Goal: Information Seeking & Learning: Understand process/instructions

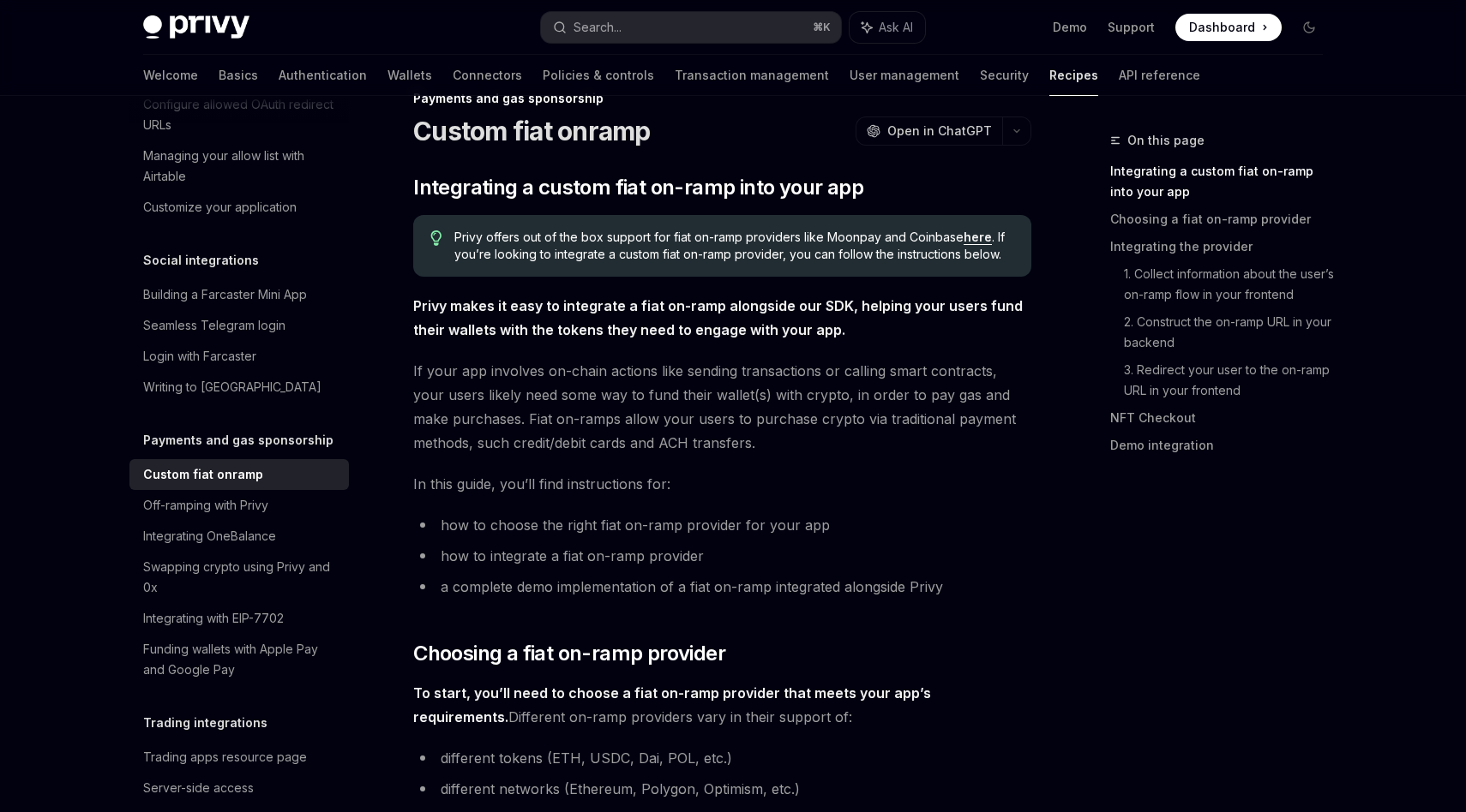
scroll to position [354, 0]
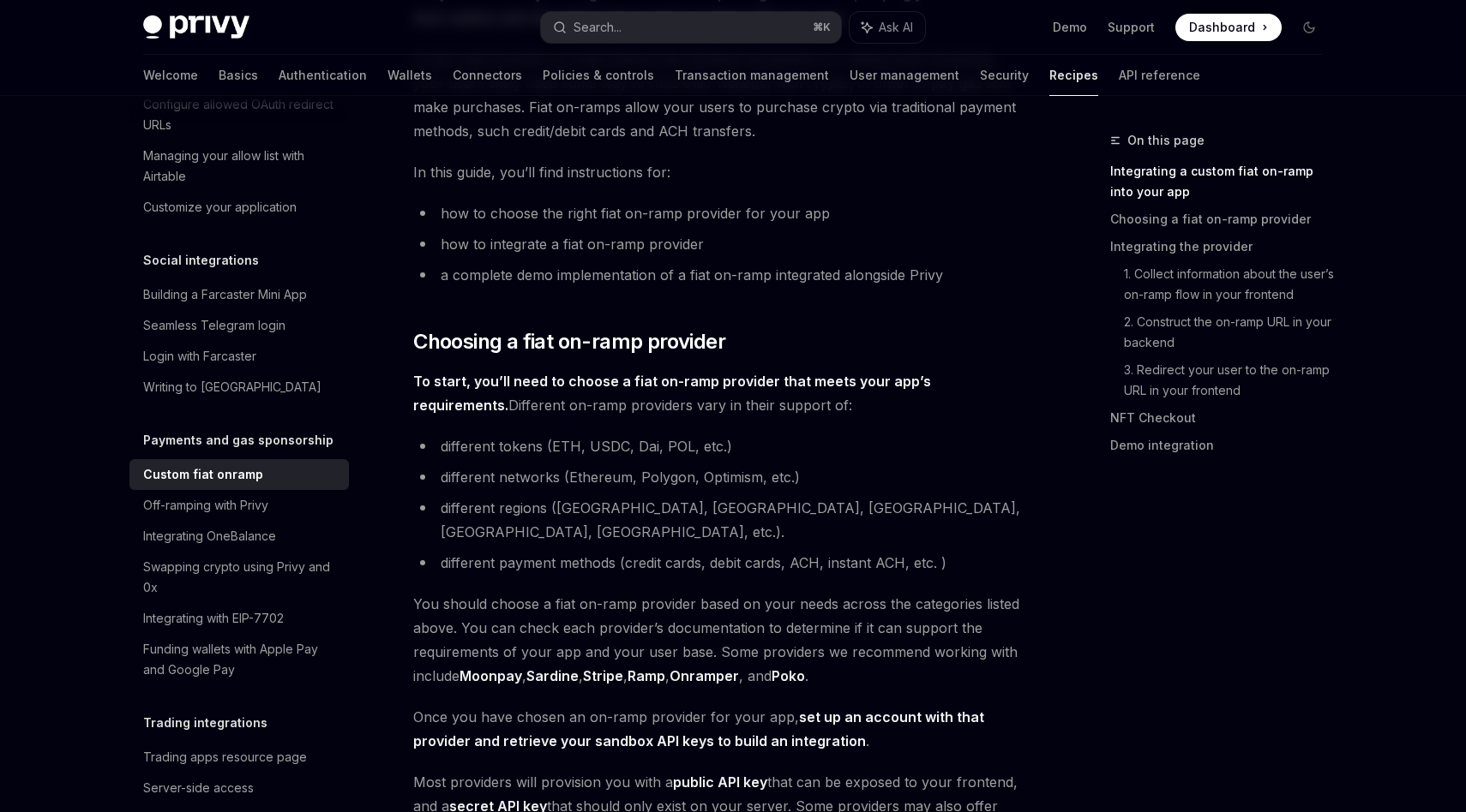
drag, startPoint x: 686, startPoint y: 380, endPoint x: 803, endPoint y: 404, distance: 119.4
click at [803, 404] on span "To start, you’ll need to choose a fiat on-ramp provider that meets your app’s r…" at bounding box center [722, 393] width 618 height 48
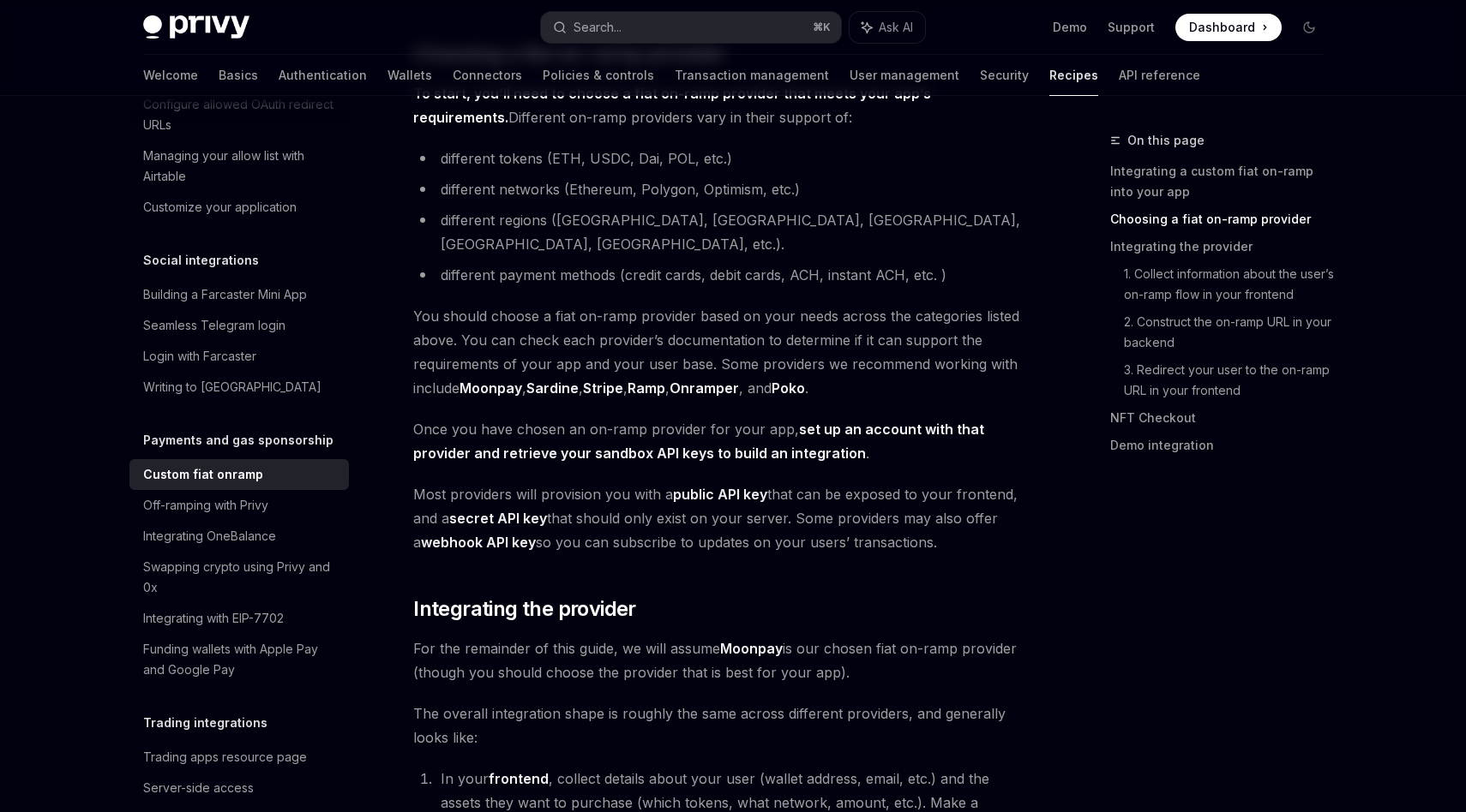
scroll to position [644, 0]
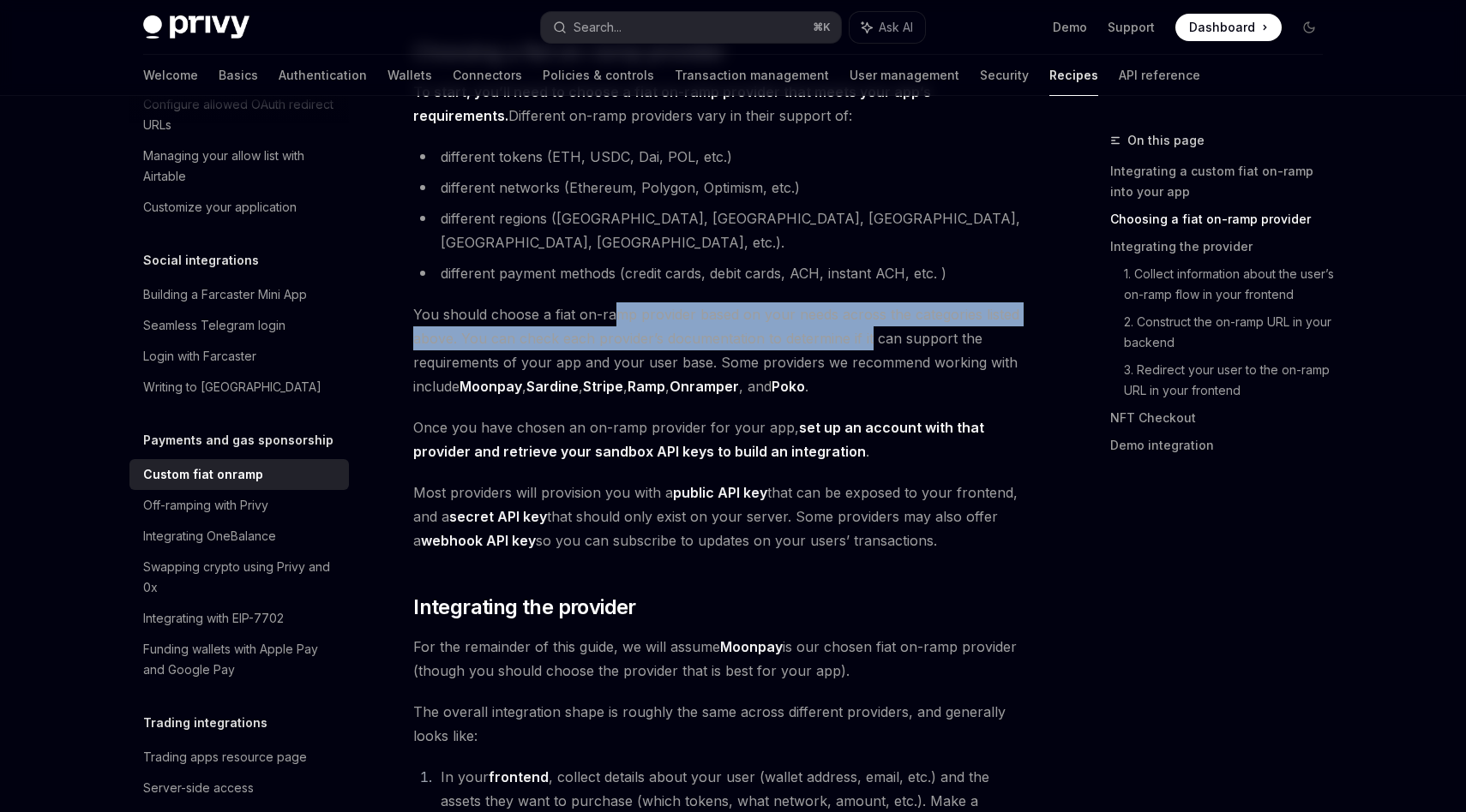
drag, startPoint x: 614, startPoint y: 287, endPoint x: 868, endPoint y: 317, distance: 255.8
click at [868, 317] on span "You should choose a fiat on-ramp provider based on your needs across the catego…" at bounding box center [722, 351] width 618 height 96
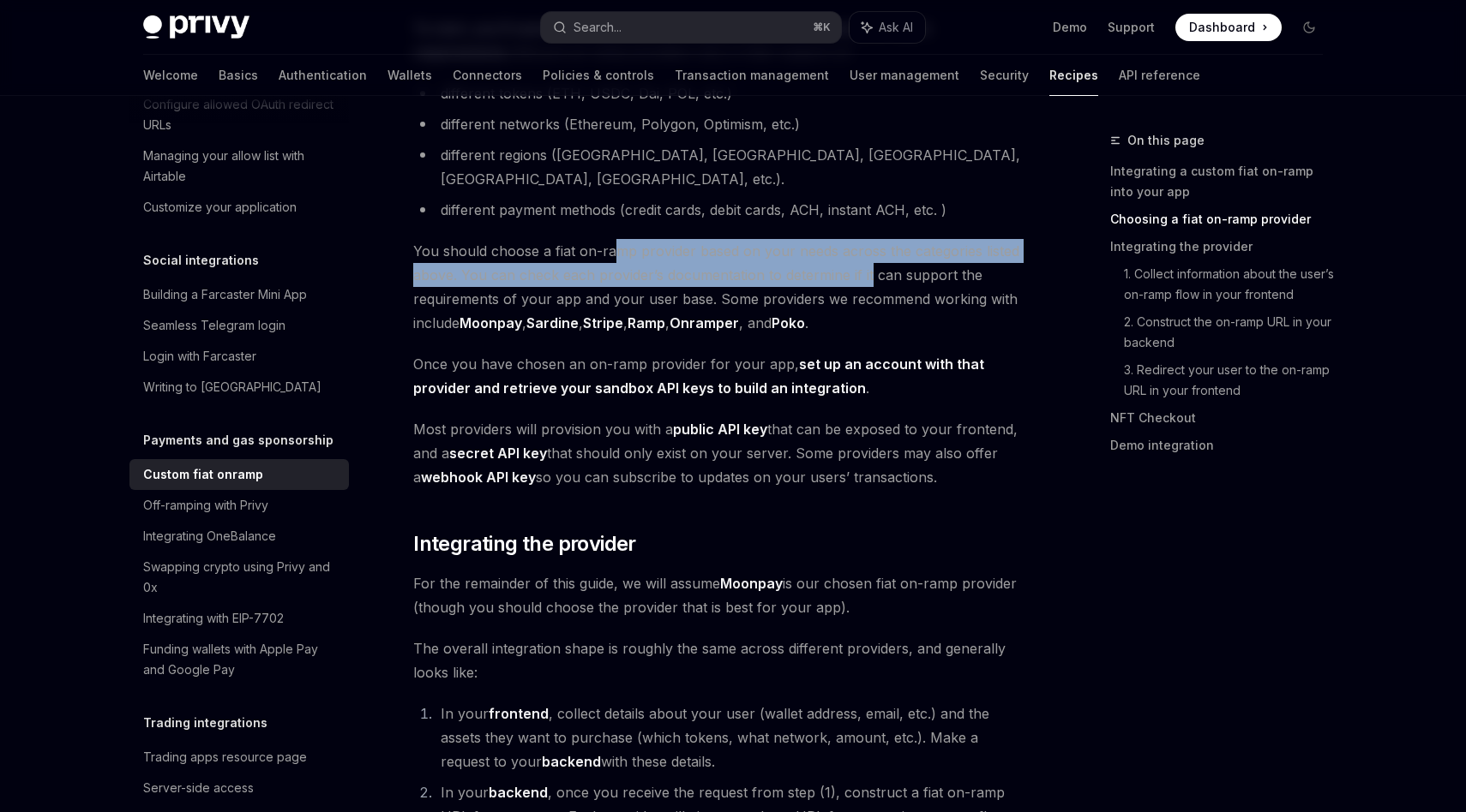
scroll to position [708, 0]
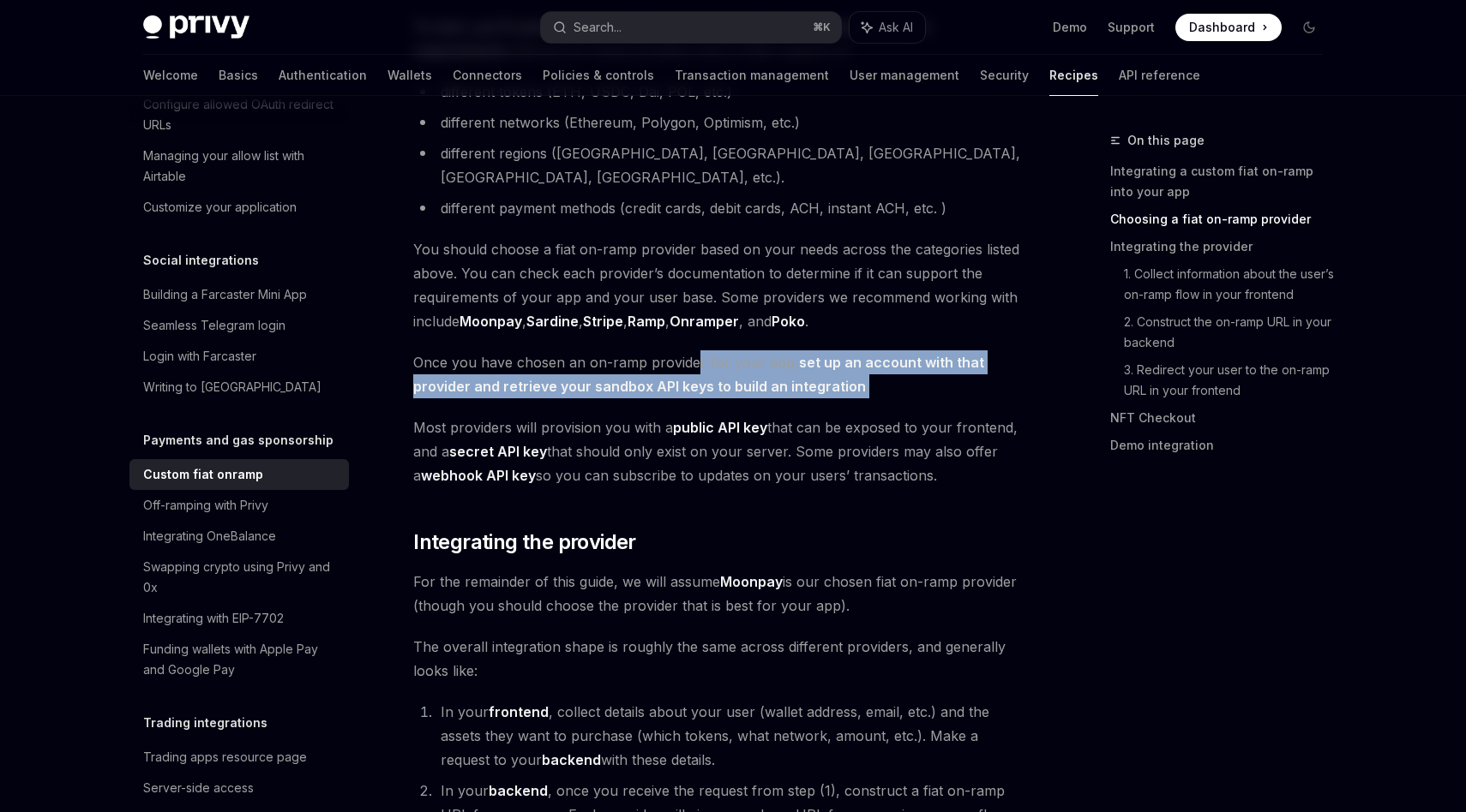
drag, startPoint x: 696, startPoint y: 340, endPoint x: 999, endPoint y: 362, distance: 303.8
click at [999, 362] on span "Once you have chosen an on-ramp provider for your app, set up an account with t…" at bounding box center [722, 374] width 618 height 48
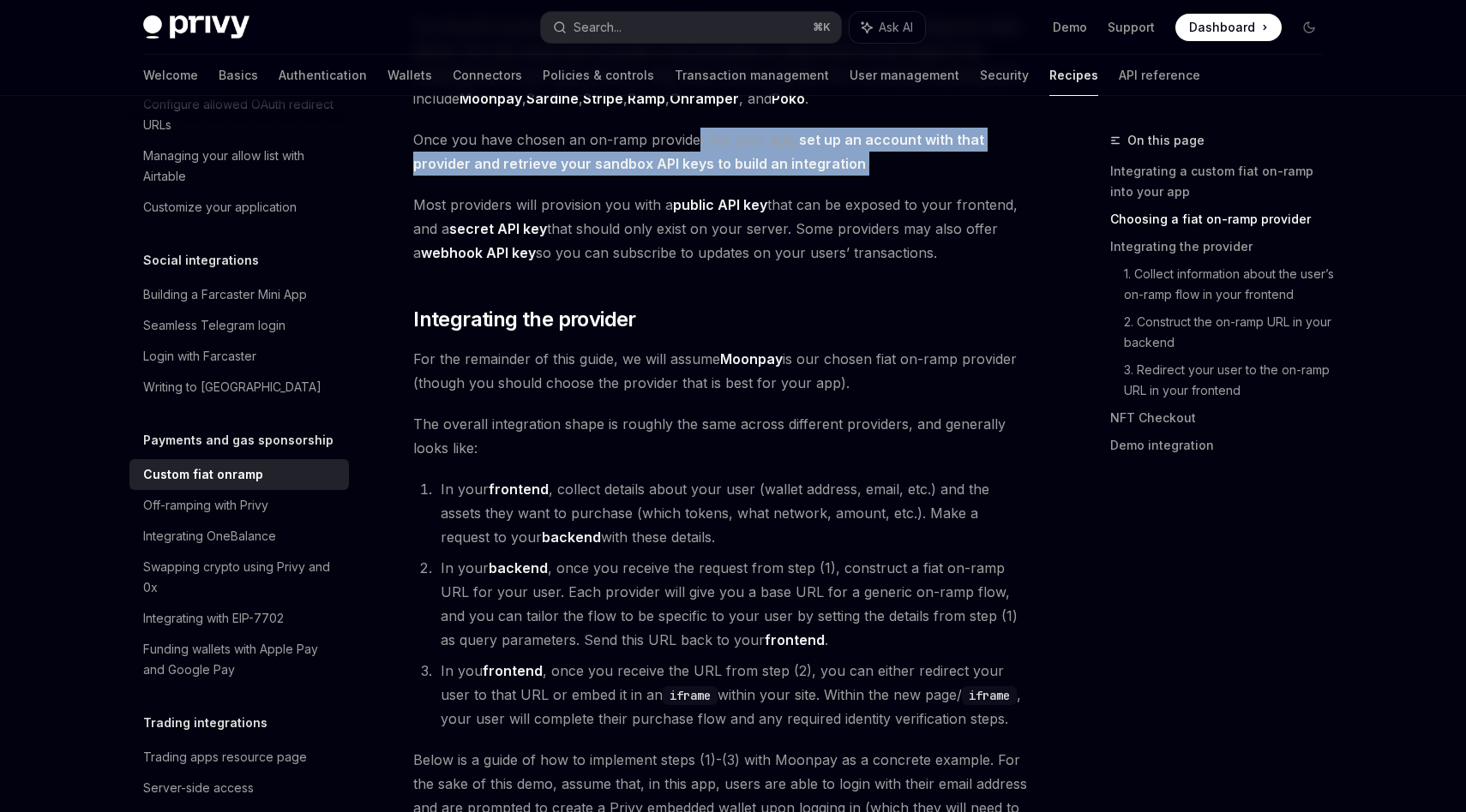
scroll to position [982, 0]
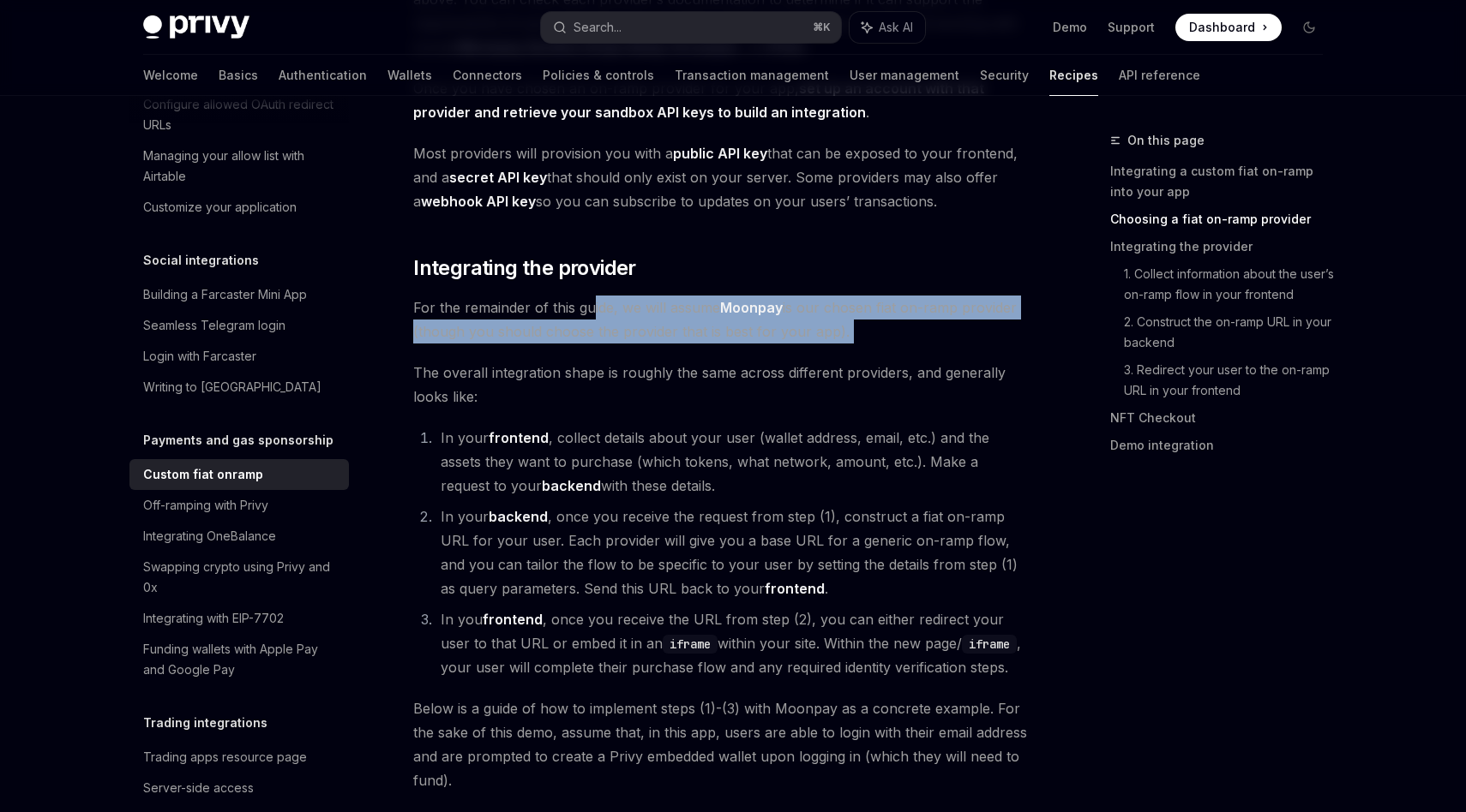
drag, startPoint x: 591, startPoint y: 287, endPoint x: 688, endPoint y: 326, distance: 104.5
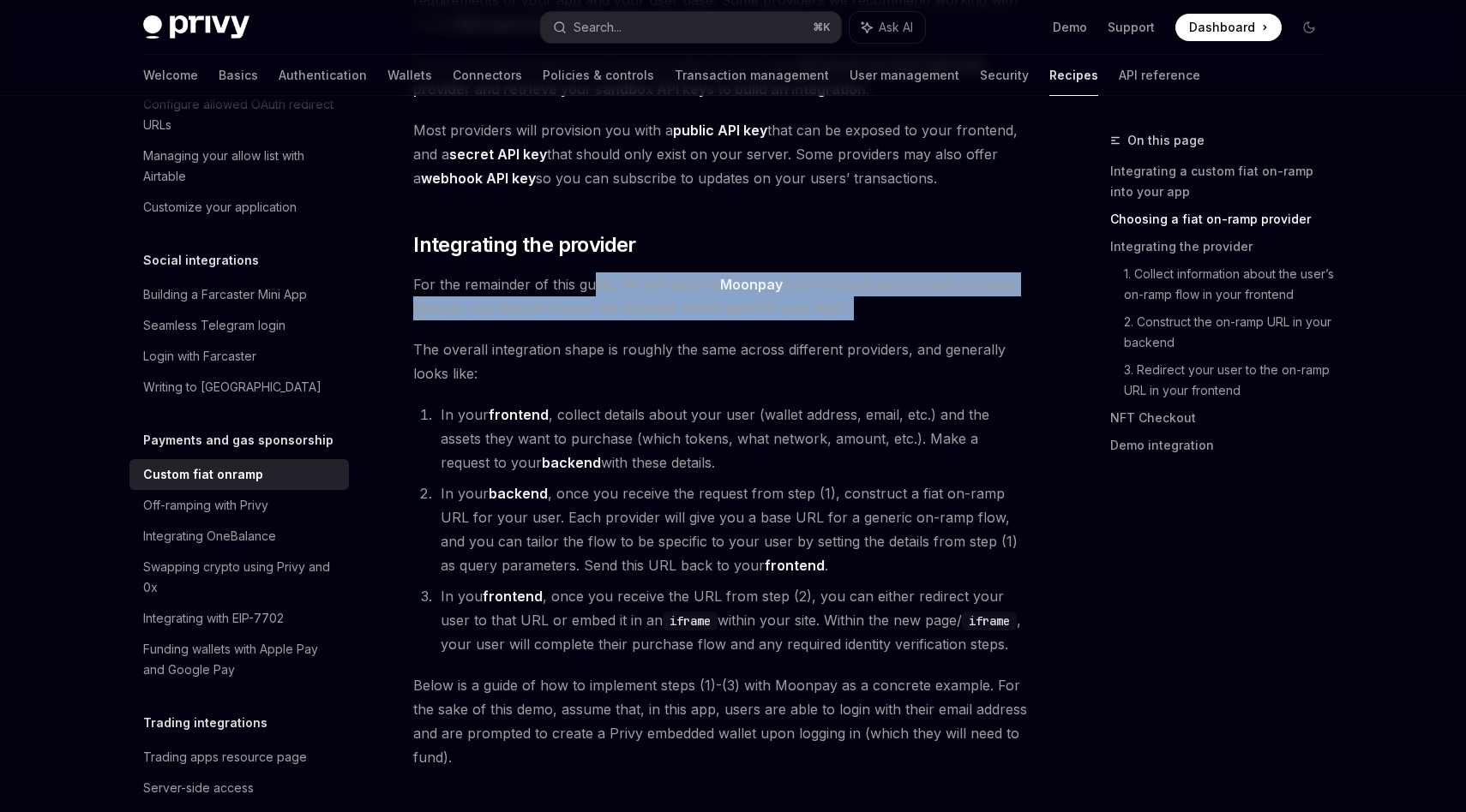
scroll to position [1012, 0]
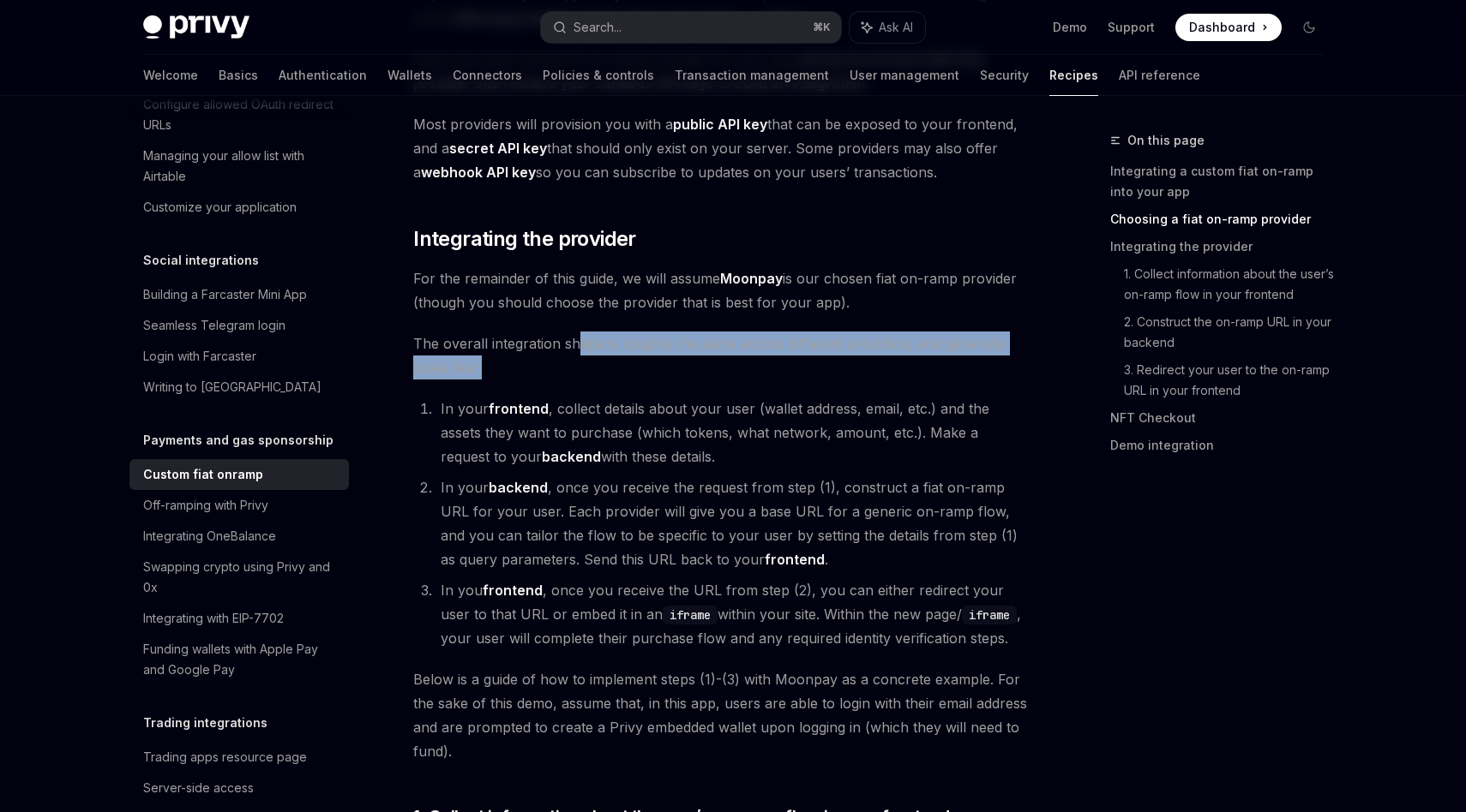
drag, startPoint x: 579, startPoint y: 311, endPoint x: 735, endPoint y: 361, distance: 163.8
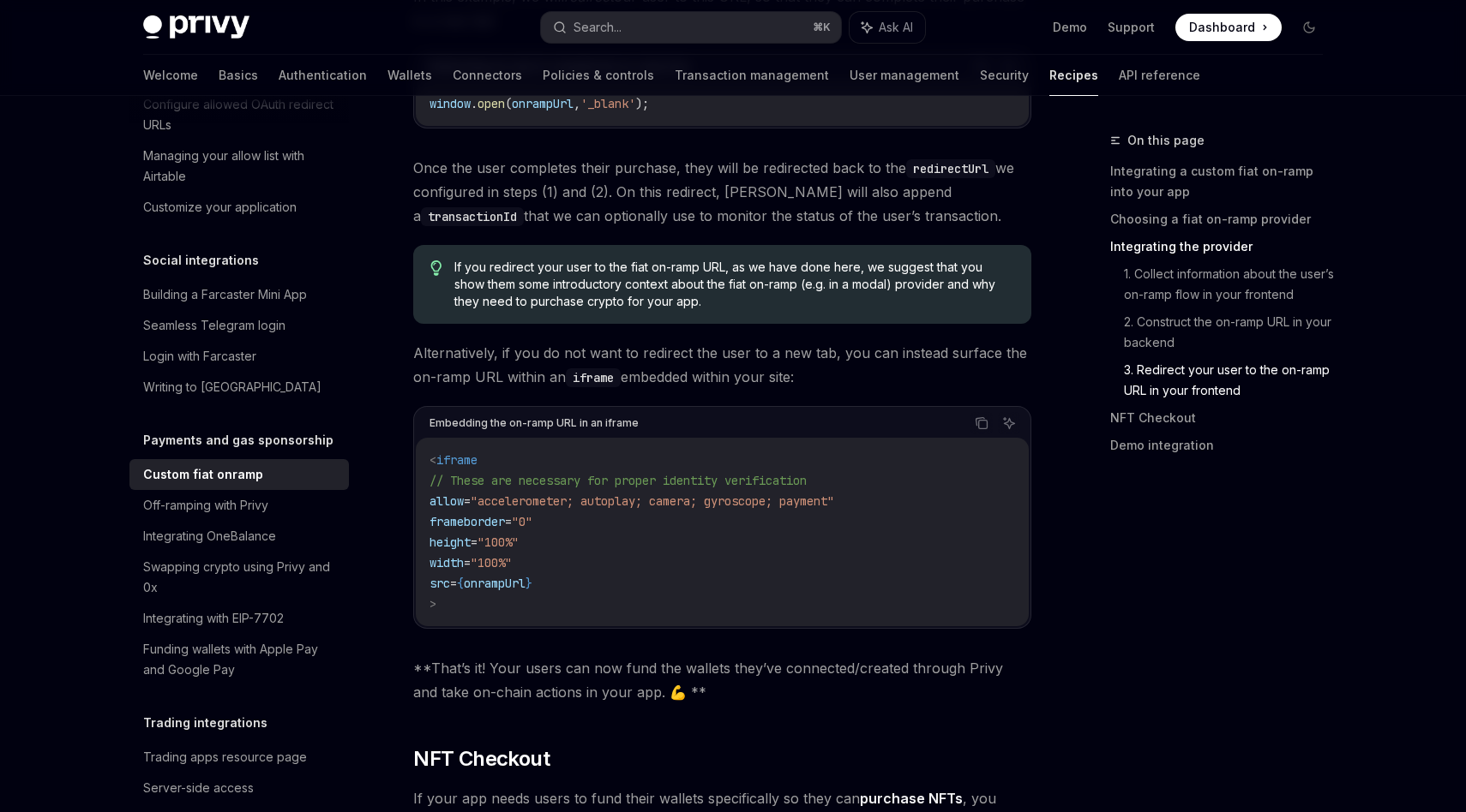
scroll to position [5425, 0]
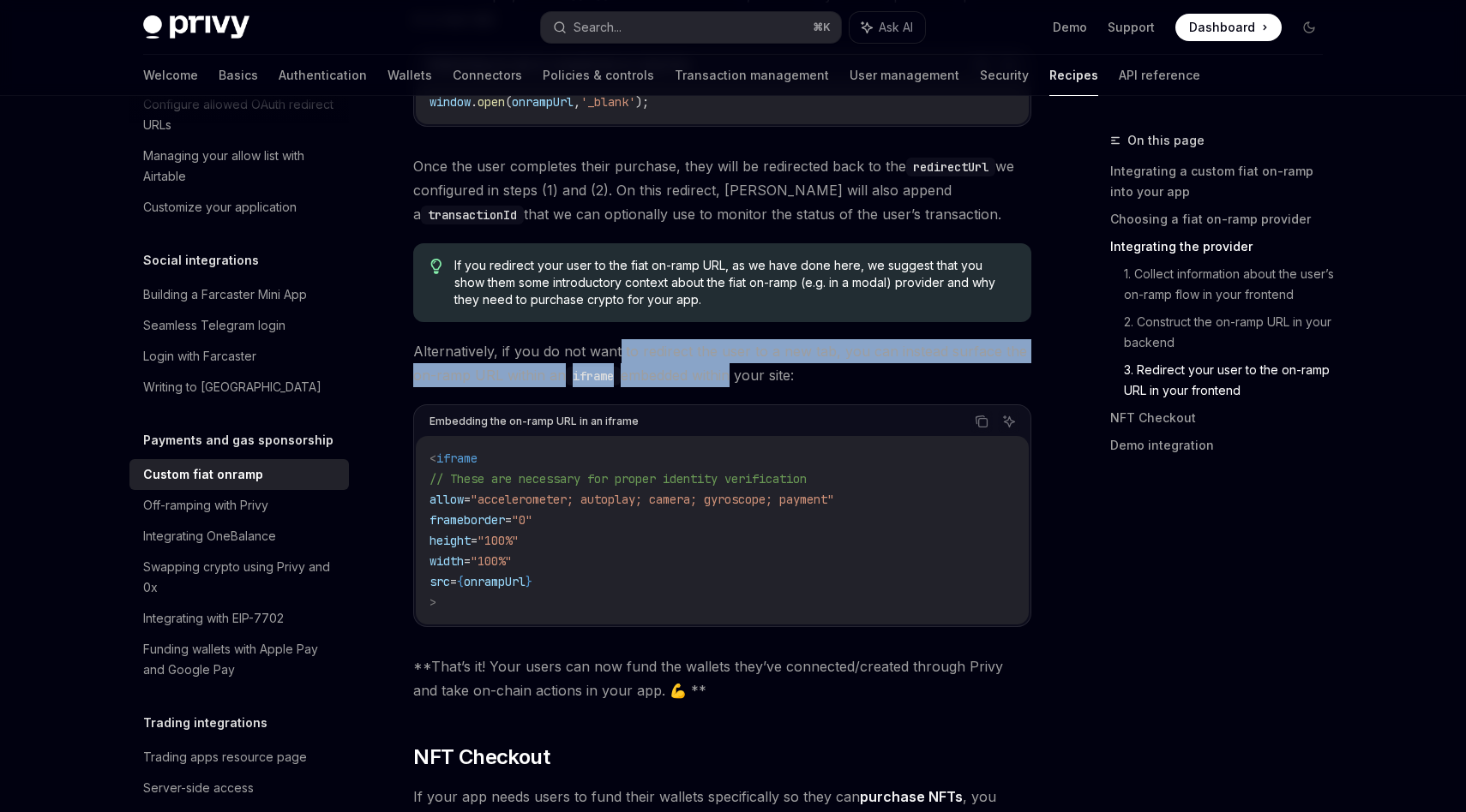
drag, startPoint x: 616, startPoint y: 244, endPoint x: 729, endPoint y: 275, distance: 117.2
click at [729, 339] on span "Alternatively, if you do not want to redirect the user to a new tab, you can in…" at bounding box center [722, 362] width 618 height 48
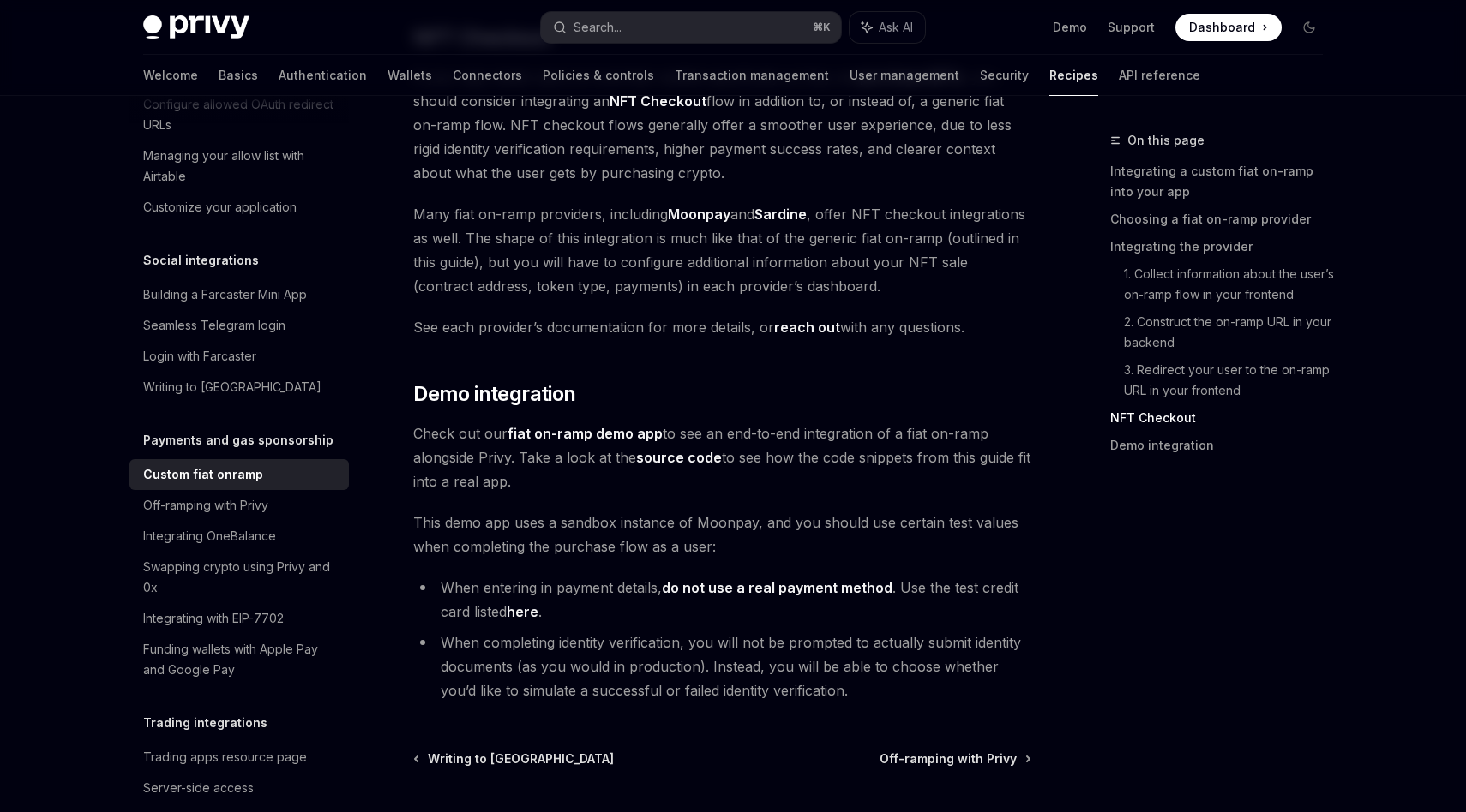
scroll to position [6146, 0]
click at [598, 423] on link "fiat on-ramp demo app" at bounding box center [585, 432] width 155 height 18
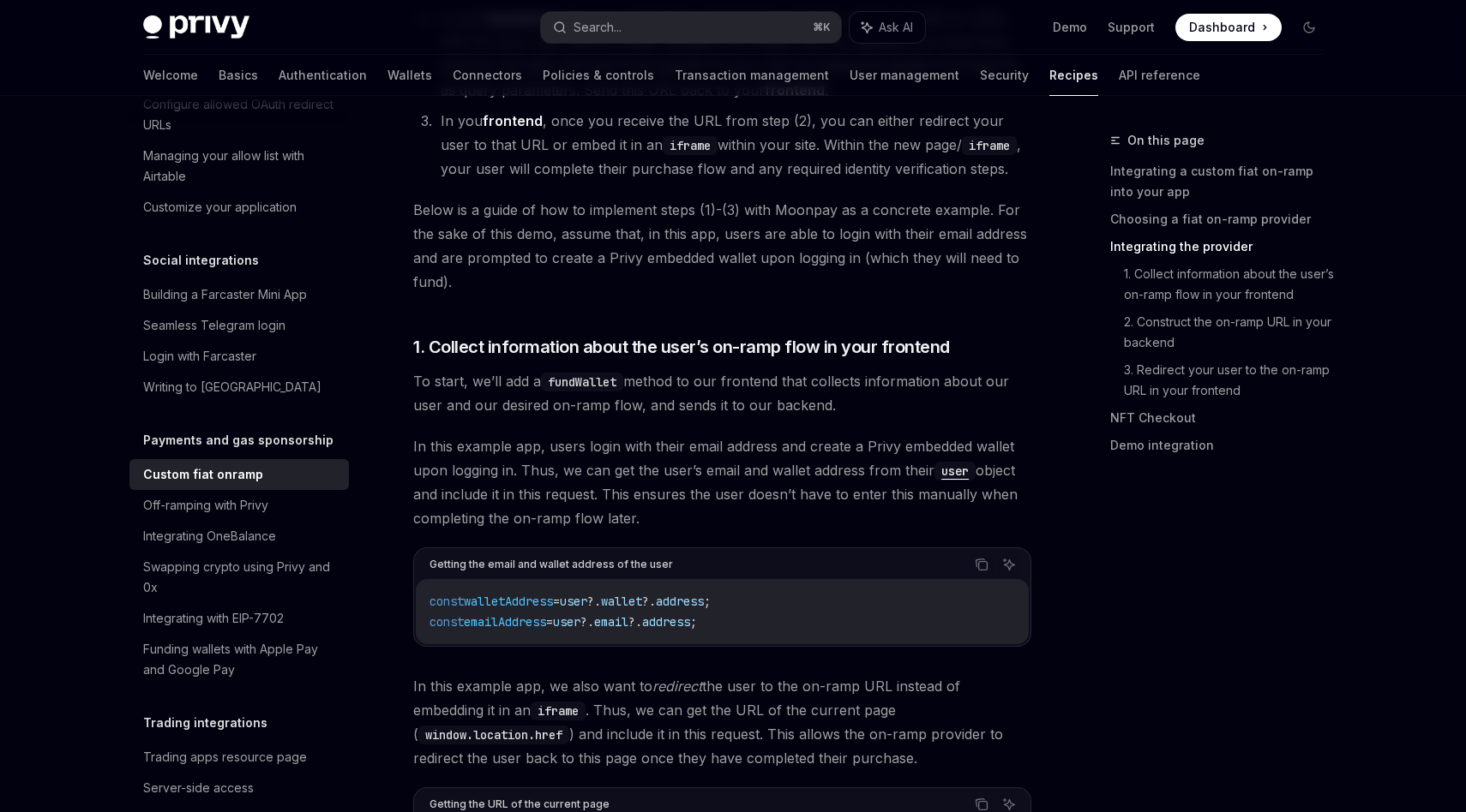
scroll to position [1156, 0]
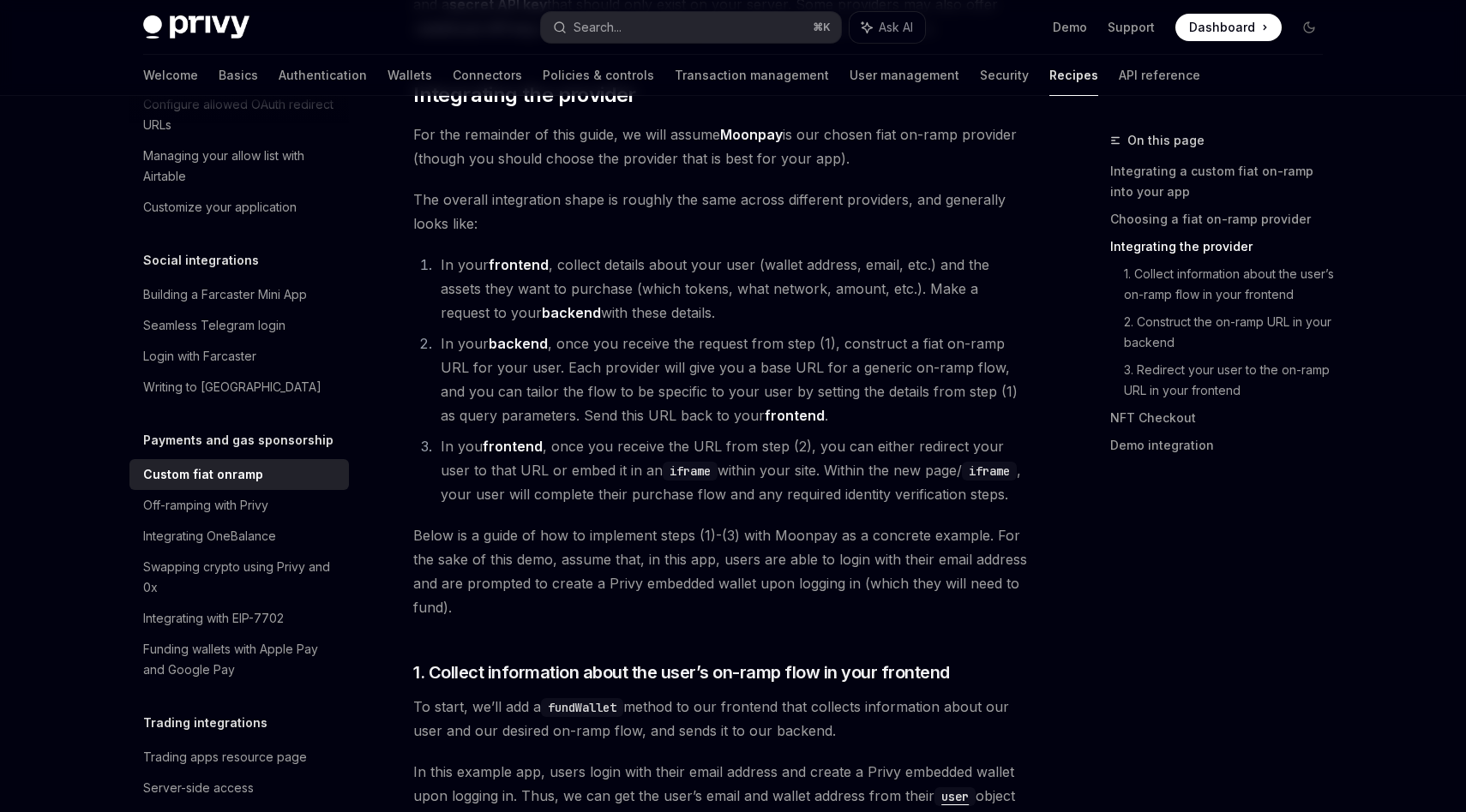
click at [938, 289] on li "In your frontend , collect details about your user (wallet address, email, etc.…" at bounding box center [733, 288] width 596 height 72
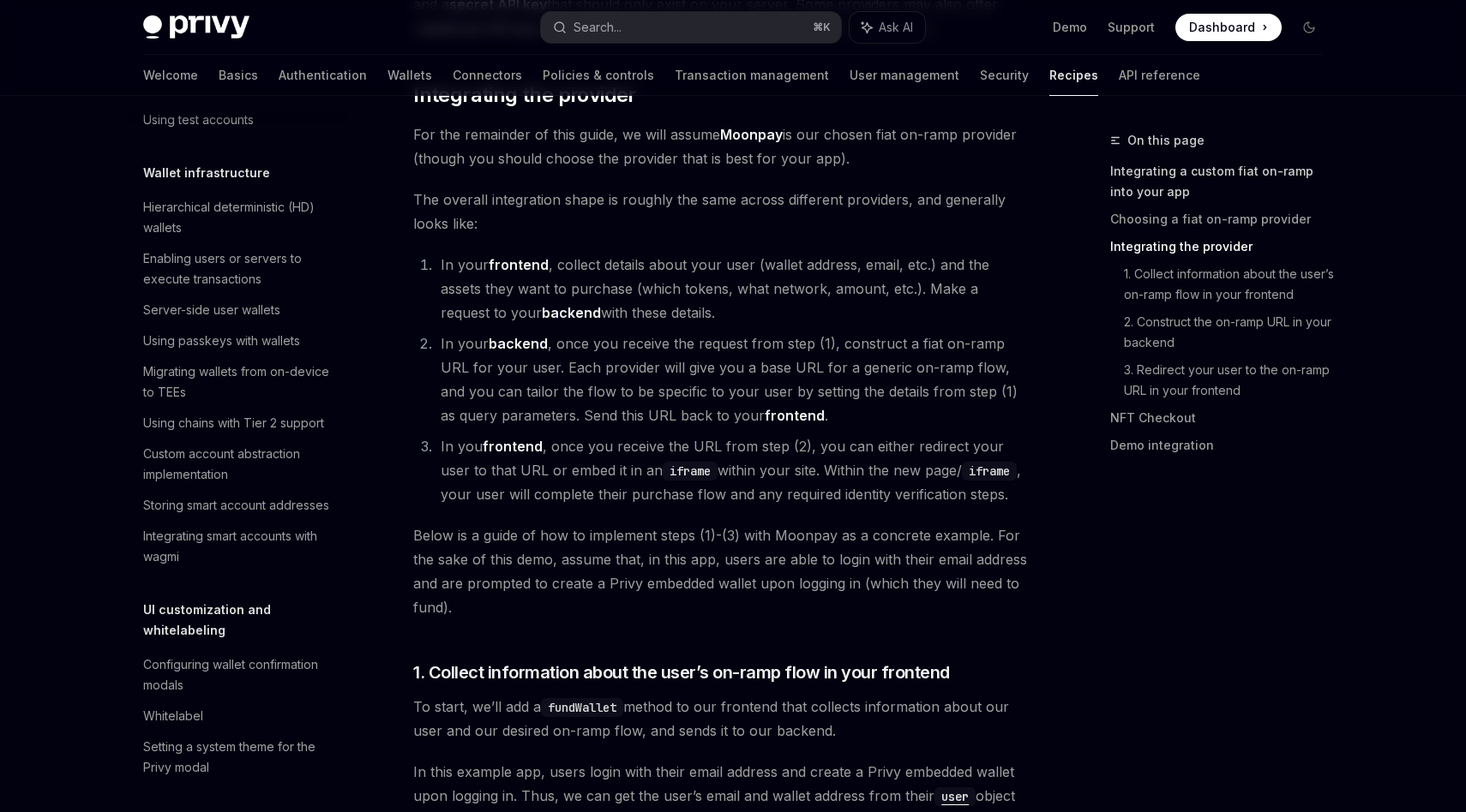
click at [1161, 167] on link "Integrating a custom fiat on-ramp into your app" at bounding box center [1223, 181] width 226 height 48
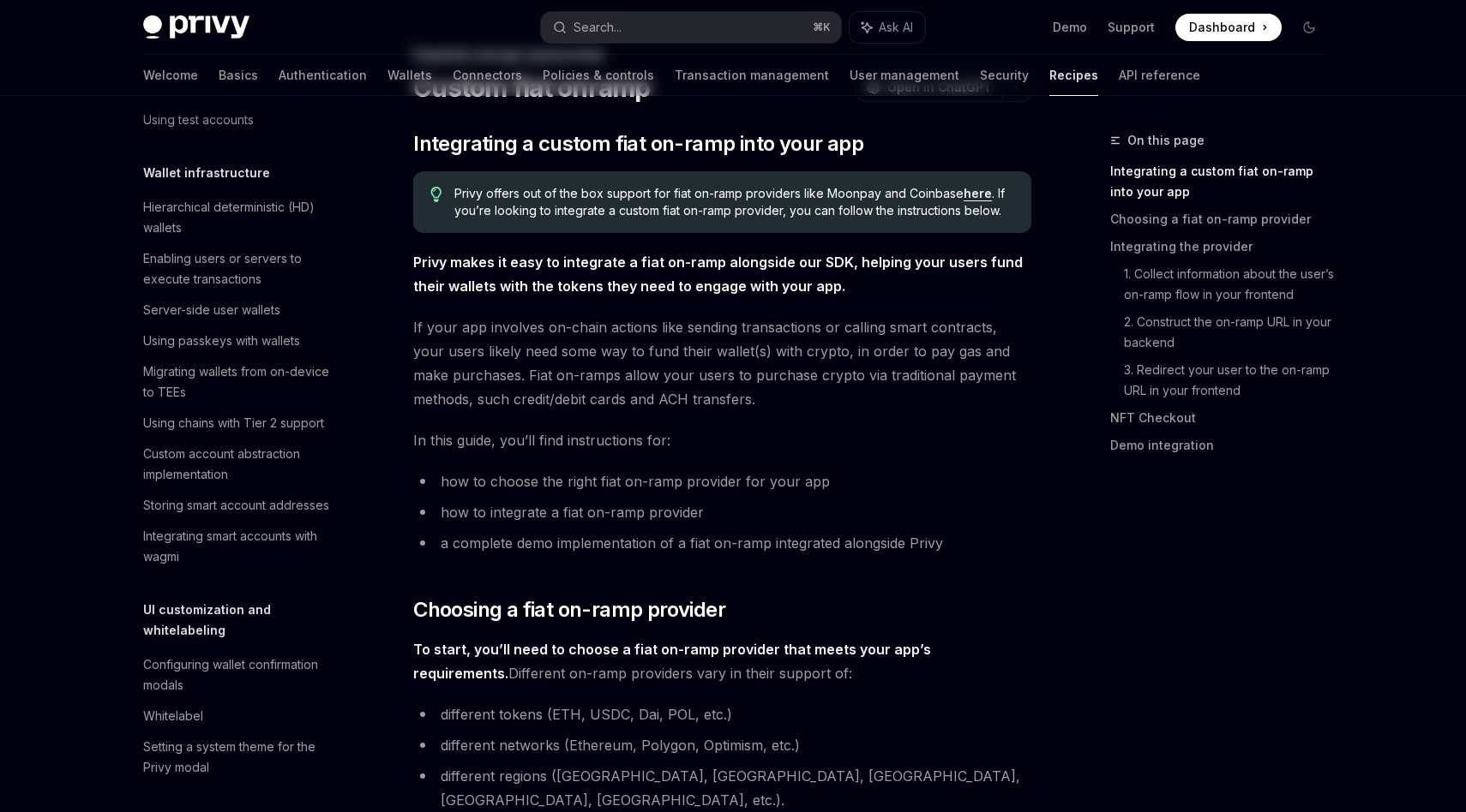
scroll to position [6, 0]
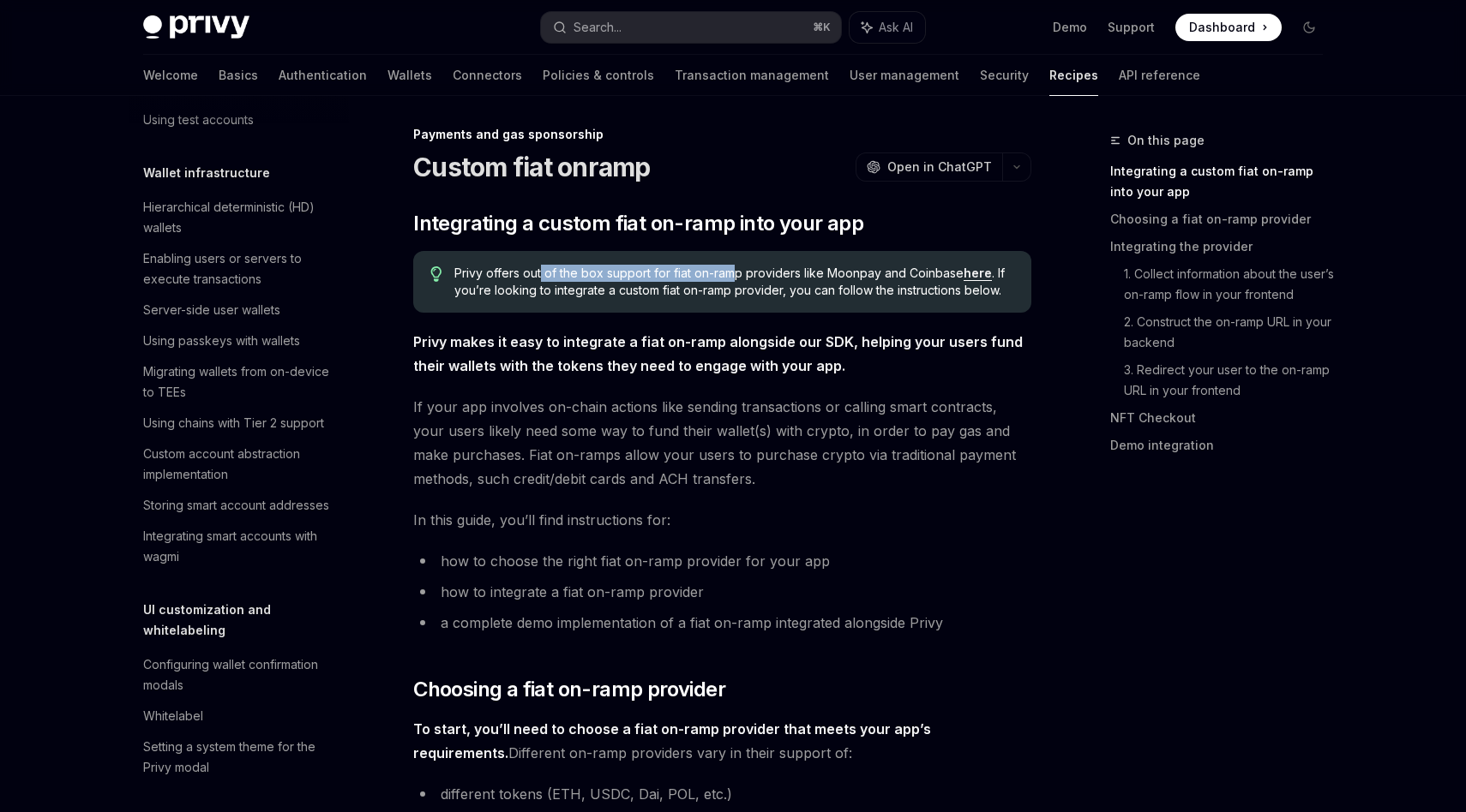
drag, startPoint x: 542, startPoint y: 277, endPoint x: 737, endPoint y: 274, distance: 195.0
click at [737, 274] on span "Privy offers out of the box support for fiat on-ramp providers like Moonpay and…" at bounding box center [734, 281] width 560 height 34
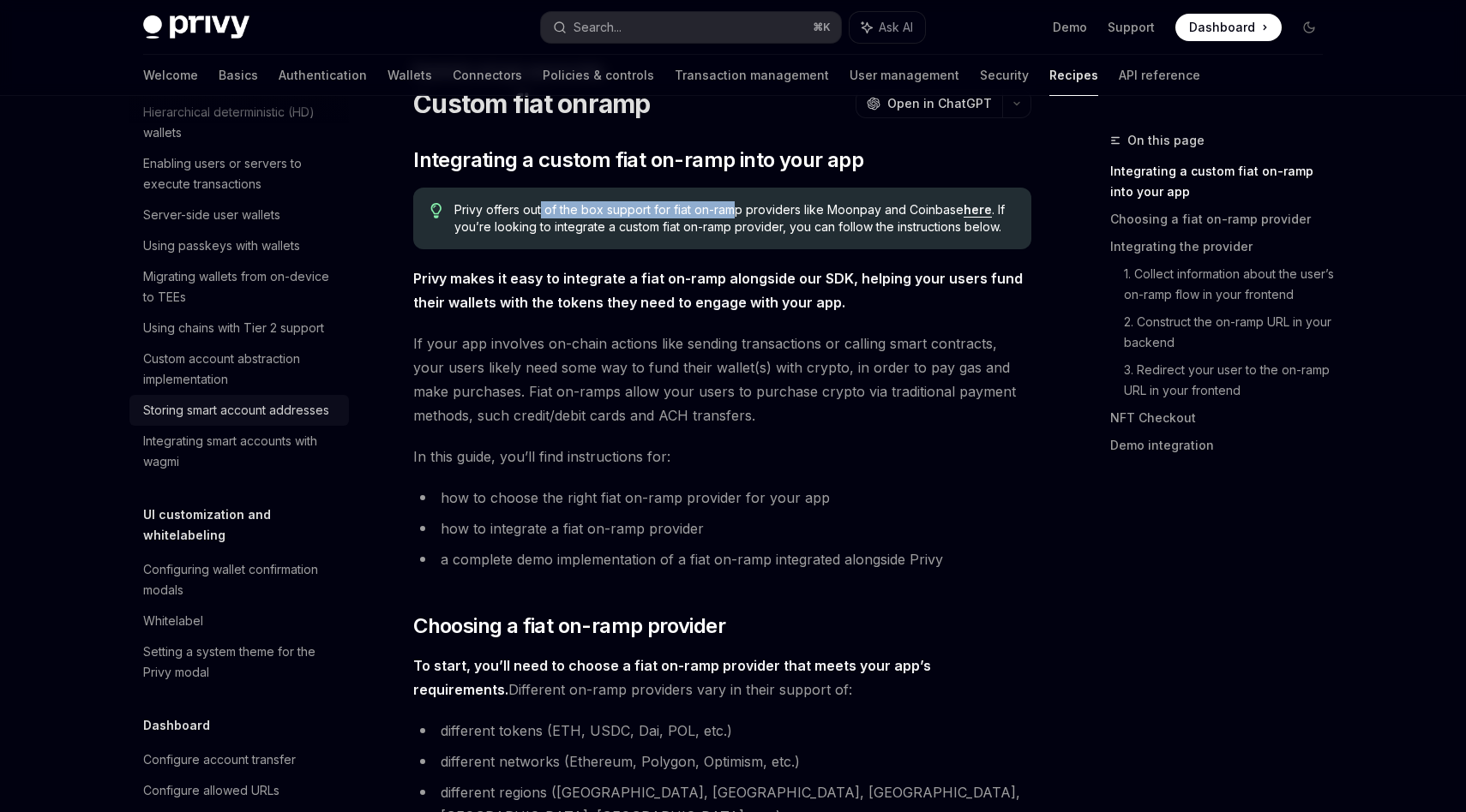
scroll to position [509, 0]
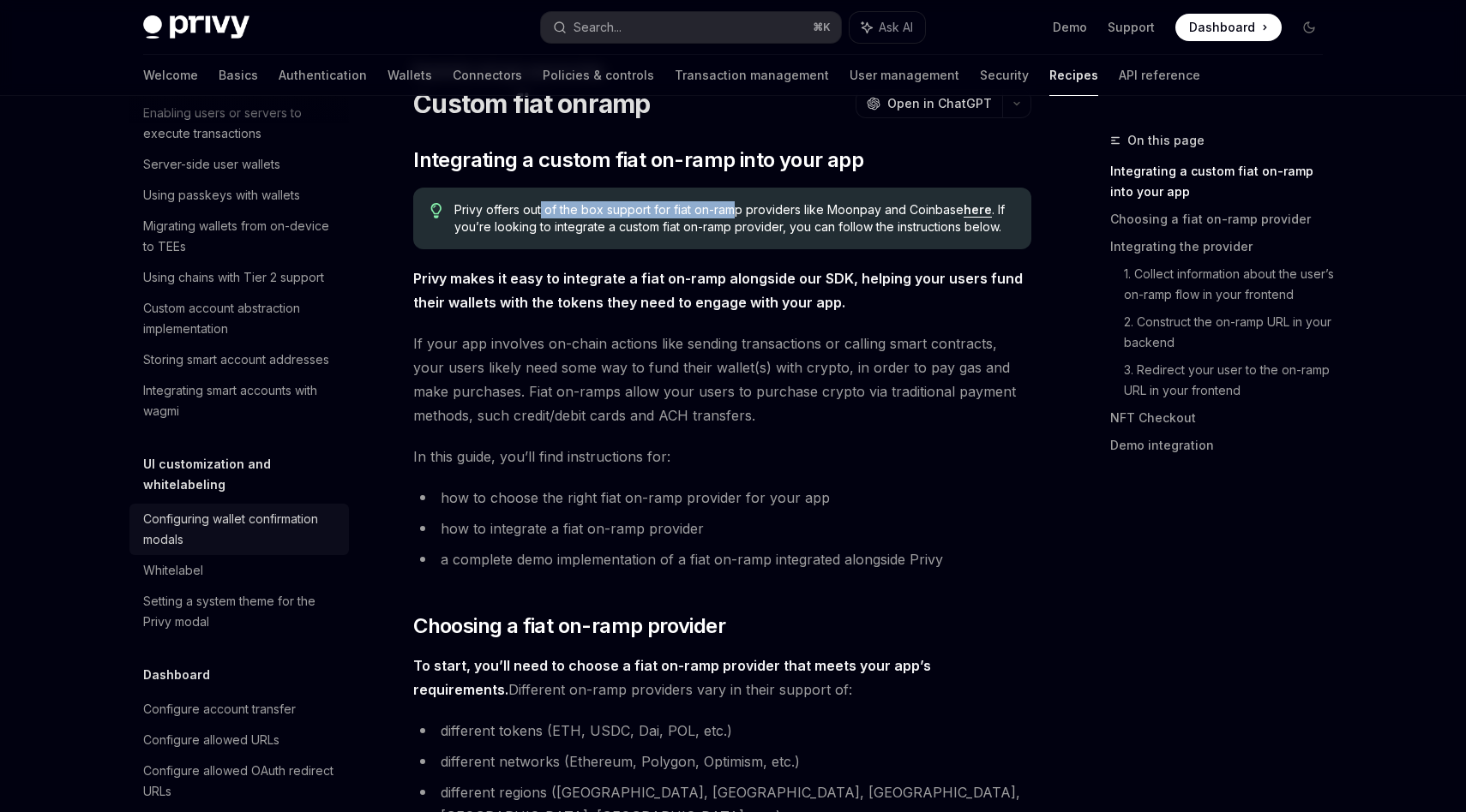
click at [239, 509] on div "Configuring wallet confirmation modals" at bounding box center [240, 530] width 195 height 41
type textarea "*"
